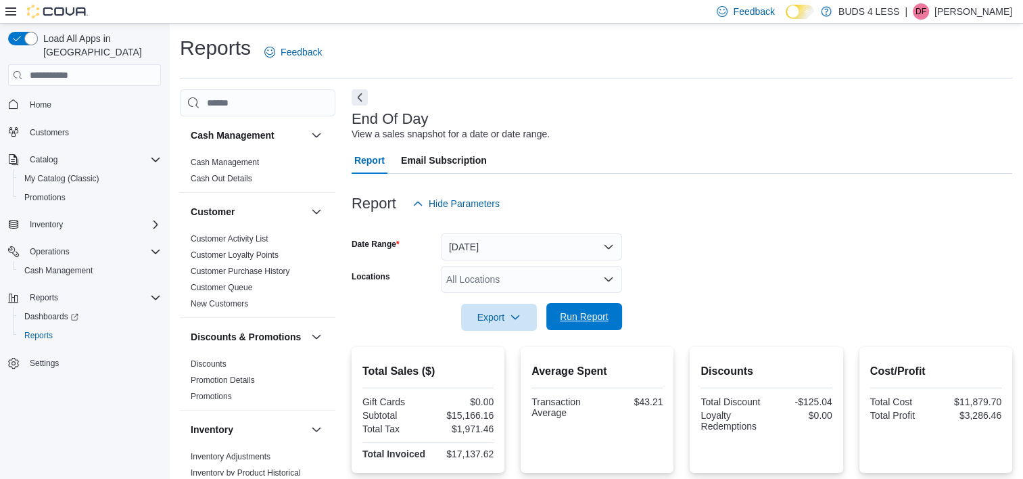
click at [573, 315] on span "Run Report" at bounding box center [584, 317] width 49 height 14
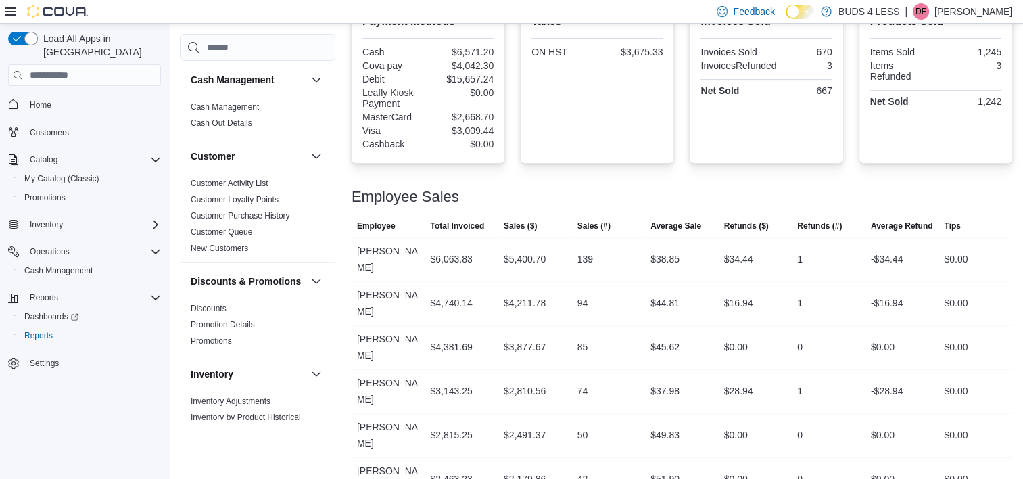
scroll to position [650, 0]
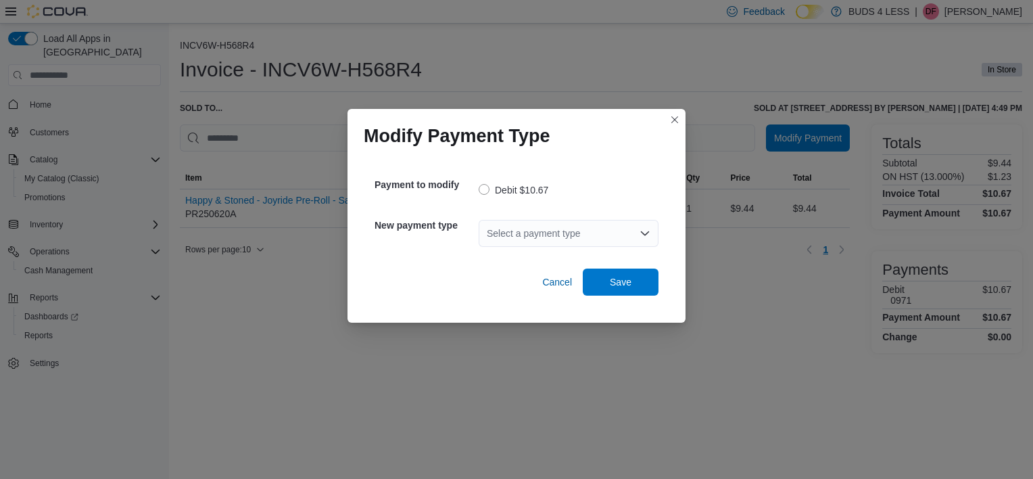
click at [547, 222] on div "Select a payment type" at bounding box center [569, 233] width 180 height 27
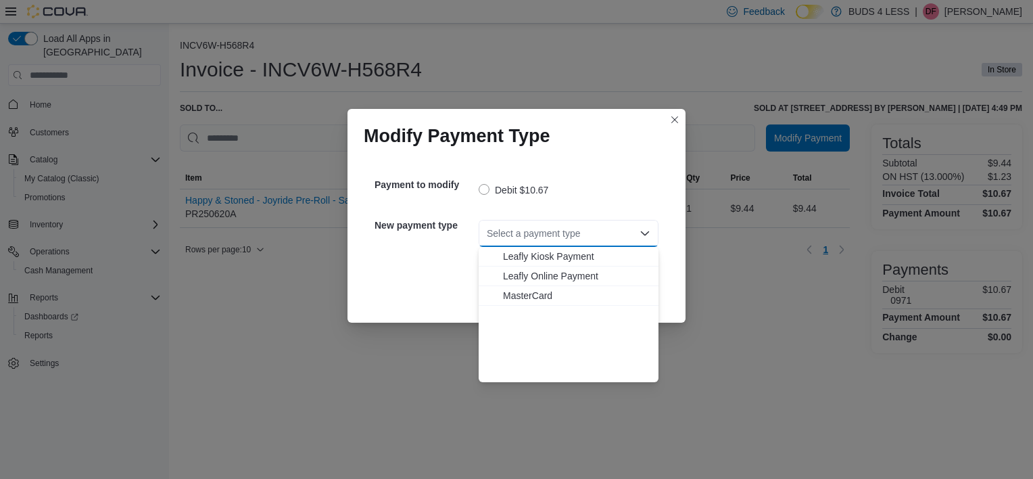
scroll to position [159, 0]
click at [530, 375] on span "Visa" at bounding box center [576, 372] width 147 height 14
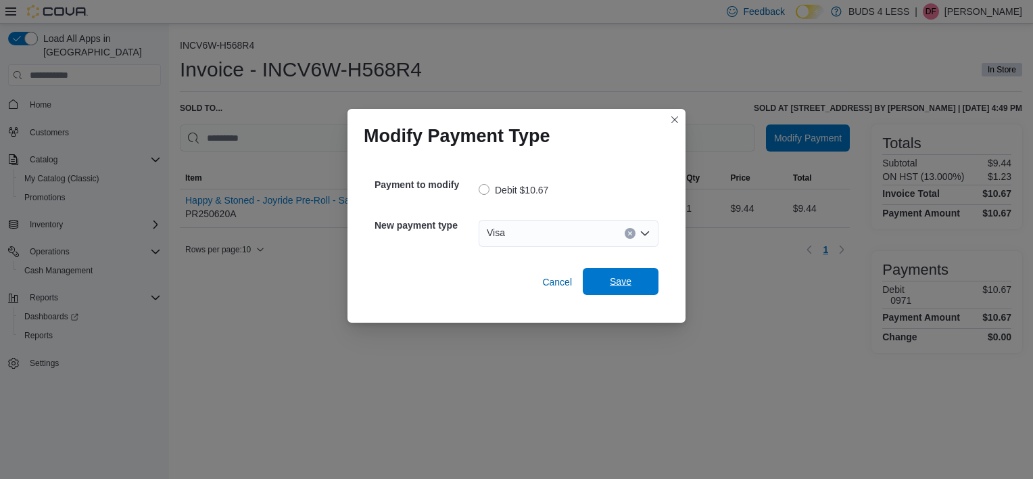
click at [638, 279] on span "Save" at bounding box center [621, 281] width 60 height 27
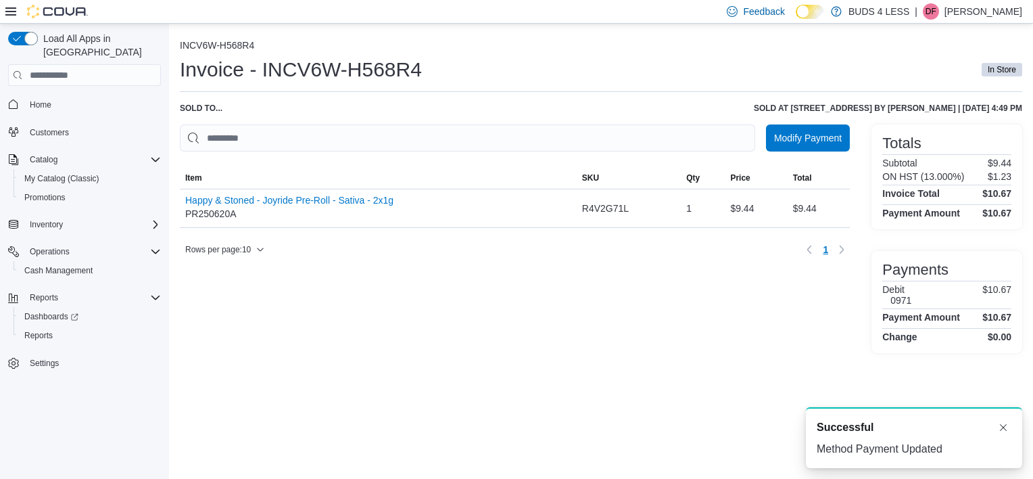
scroll to position [0, 0]
